Goal: Check status: Check status

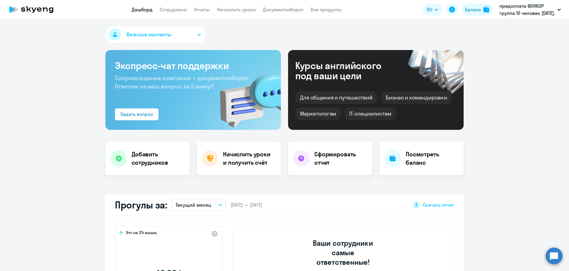
select select "30"
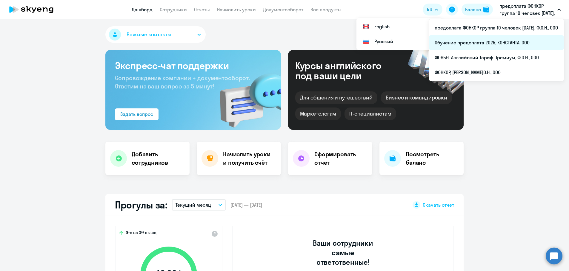
click at [457, 40] on li "Обучение предоплата 2025, КОНСТАНТА, ООО" at bounding box center [495, 42] width 135 height 15
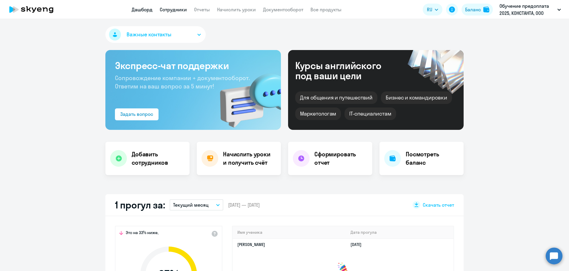
click at [170, 9] on link "Сотрудники" at bounding box center [173, 10] width 27 height 6
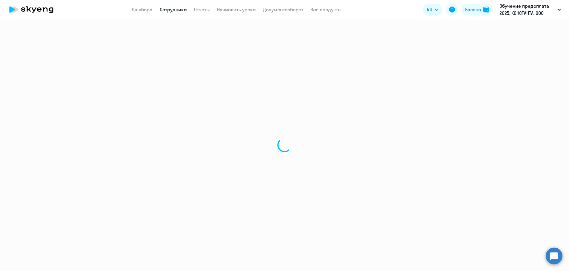
select select "30"
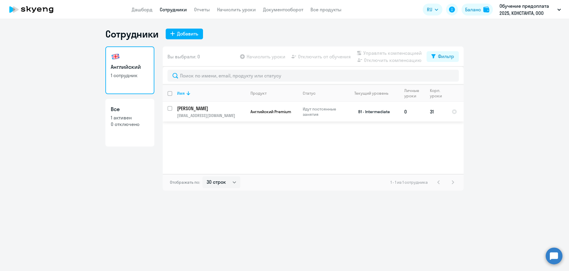
click at [201, 107] on p "Якушев Андрей Александрович" at bounding box center [210, 108] width 67 height 7
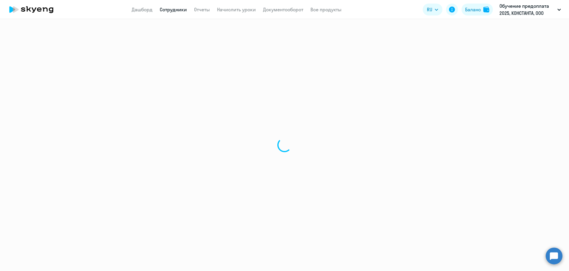
select select "english"
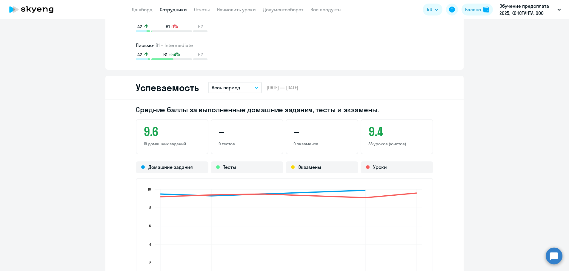
scroll to position [597, 0]
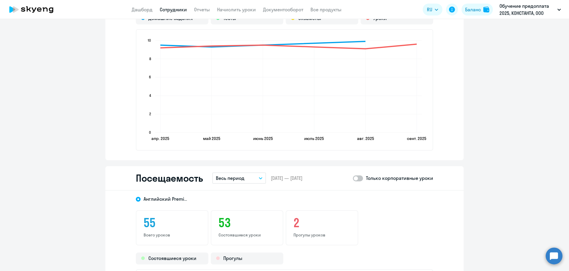
click at [255, 177] on button "Весь период" at bounding box center [239, 178] width 54 height 11
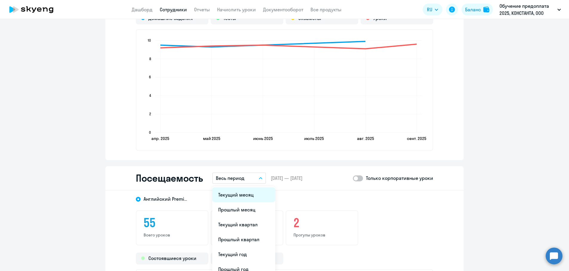
click at [240, 192] on li "Текущий месяц" at bounding box center [243, 195] width 63 height 15
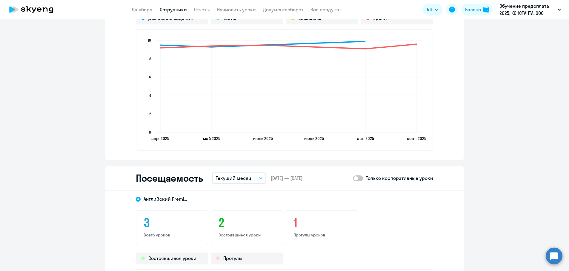
click at [359, 180] on span at bounding box center [358, 179] width 10 height 6
click at [353, 179] on input "checkbox" at bounding box center [352, 178] width 0 height 0
checkbox input "true"
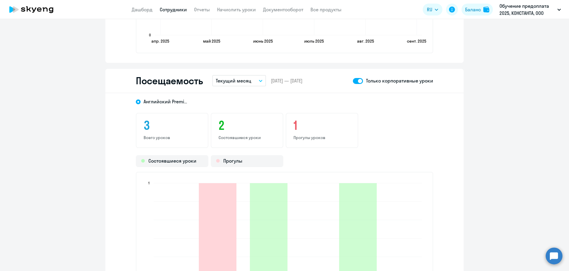
scroll to position [776, 0]
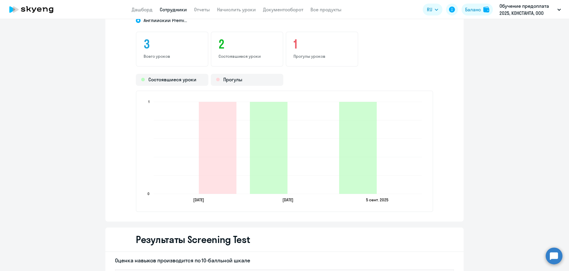
click at [550, 256] on circle at bounding box center [553, 256] width 17 height 17
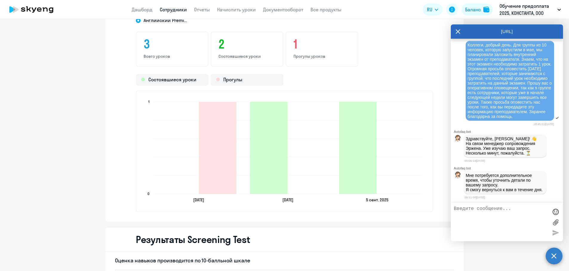
scroll to position [285, 0]
click at [460, 30] on icon at bounding box center [457, 31] width 5 height 14
